Goal: Task Accomplishment & Management: Manage account settings

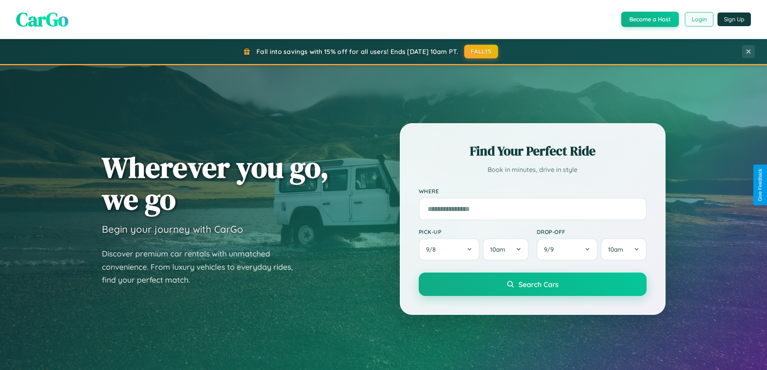
click at [698, 19] on button "Login" at bounding box center [699, 19] width 29 height 14
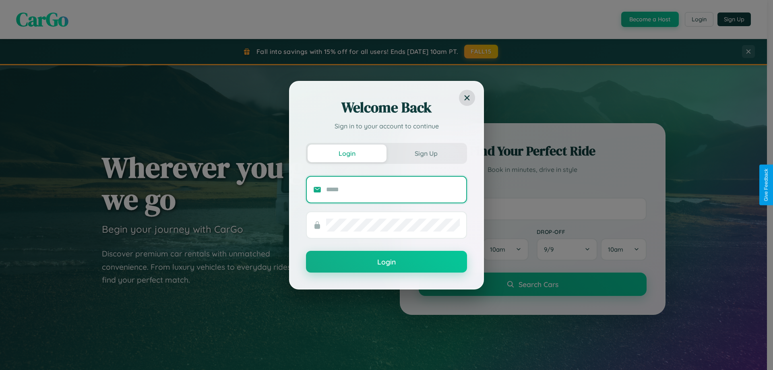
click at [393, 189] on input "text" at bounding box center [393, 189] width 134 height 13
type input "**********"
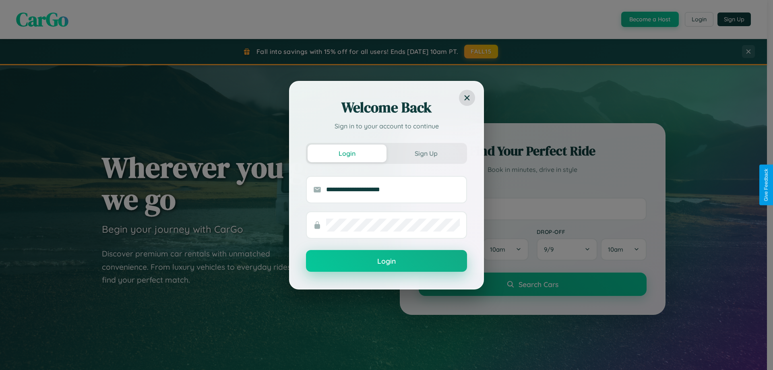
click at [386, 261] on button "Login" at bounding box center [386, 261] width 161 height 22
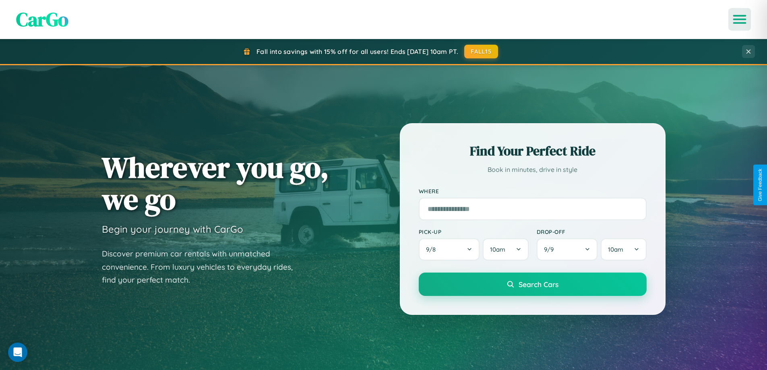
click at [740, 19] on icon "Open menu" at bounding box center [740, 19] width 12 height 7
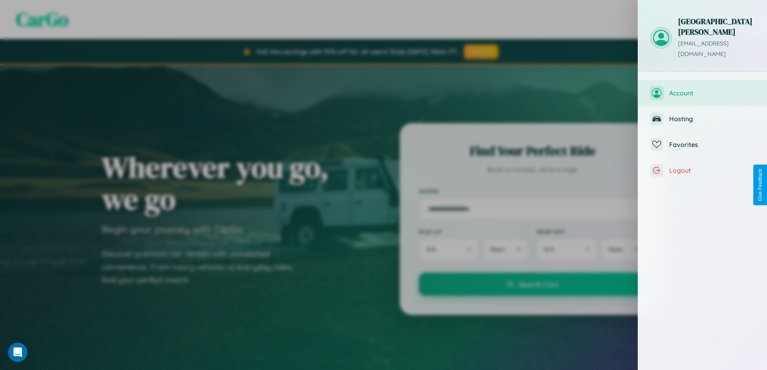
click at [702, 89] on span "Account" at bounding box center [712, 93] width 86 height 8
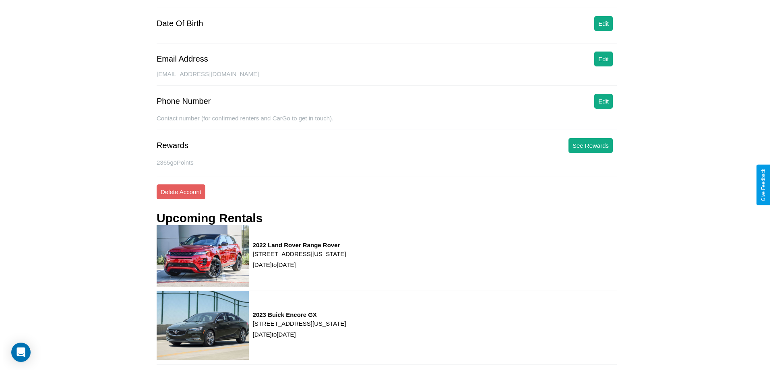
scroll to position [102, 0]
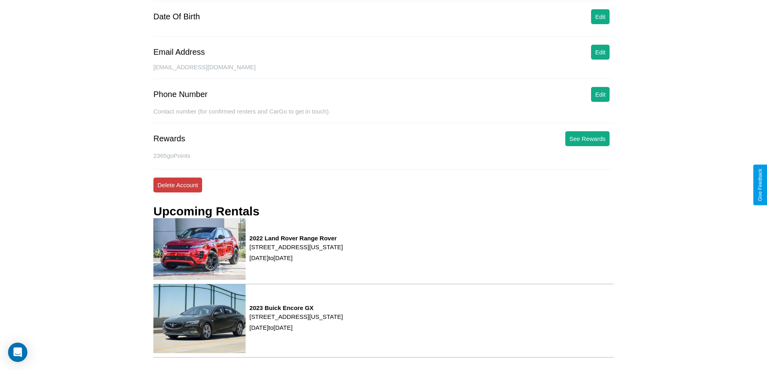
click at [178, 185] on button "Delete Account" at bounding box center [177, 185] width 49 height 15
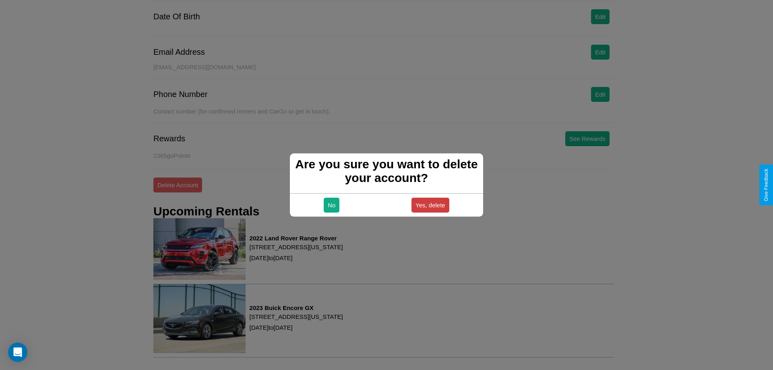
click at [430, 205] on button "Yes, delete" at bounding box center [430, 205] width 38 height 15
